Goal: Task Accomplishment & Management: Use online tool/utility

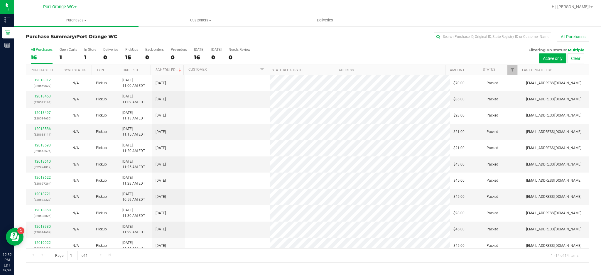
scroll to position [54, 0]
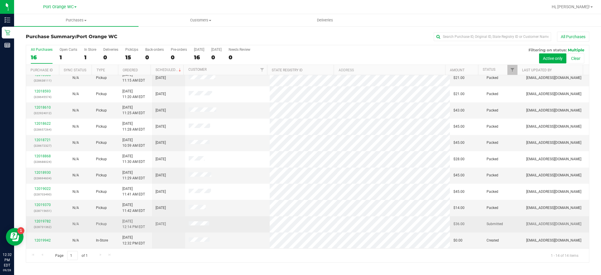
click at [254, 223] on td at bounding box center [227, 224] width 85 height 16
click at [45, 222] on link "12019782" at bounding box center [42, 221] width 16 height 4
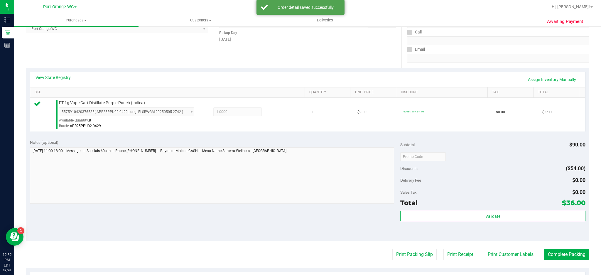
scroll to position [96, 0]
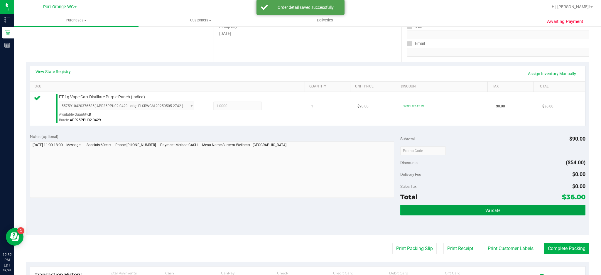
click at [495, 212] on button "Validate" at bounding box center [492, 210] width 185 height 11
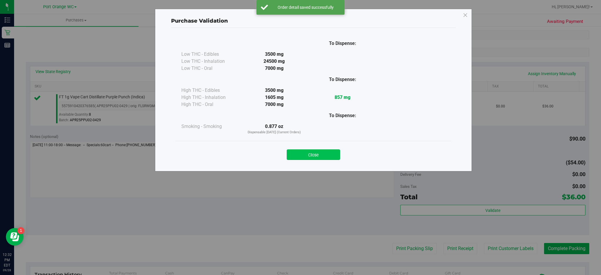
click at [324, 151] on button "Close" at bounding box center [313, 154] width 53 height 11
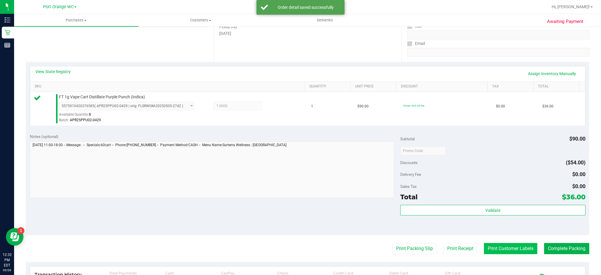
click at [511, 247] on button "Print Customer Labels" at bounding box center [510, 248] width 53 height 11
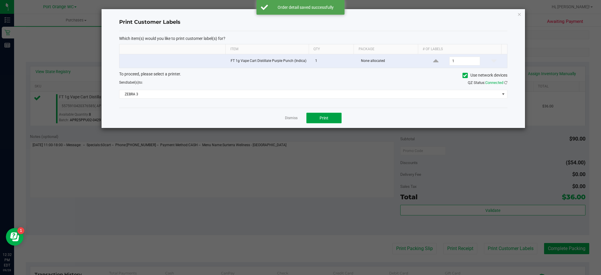
click at [325, 117] on span "Print" at bounding box center [324, 118] width 9 height 5
click at [519, 16] on icon "button" at bounding box center [519, 14] width 4 height 7
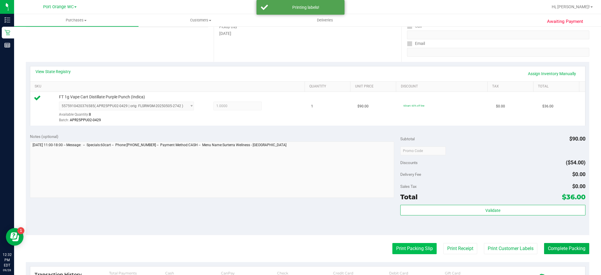
click at [416, 251] on button "Print Packing Slip" at bounding box center [414, 248] width 44 height 11
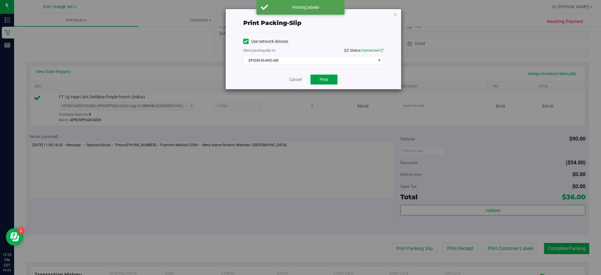
click at [327, 78] on span "Print" at bounding box center [324, 79] width 9 height 5
click at [395, 13] on icon "button" at bounding box center [396, 14] width 4 height 7
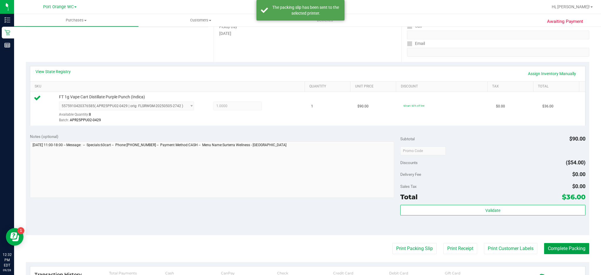
click at [570, 249] on button "Complete Packing" at bounding box center [566, 248] width 45 height 11
